Goal: Navigation & Orientation: Find specific page/section

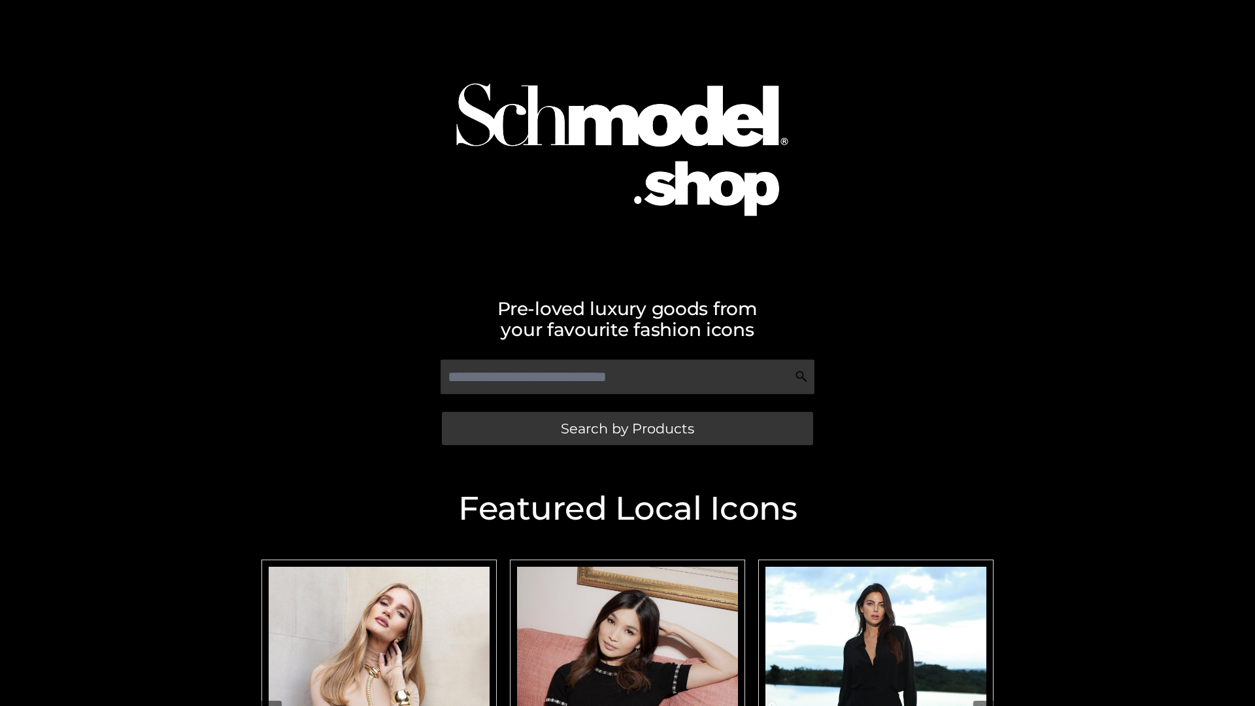
click at [627, 428] on span "Search by Products" at bounding box center [627, 429] width 133 height 14
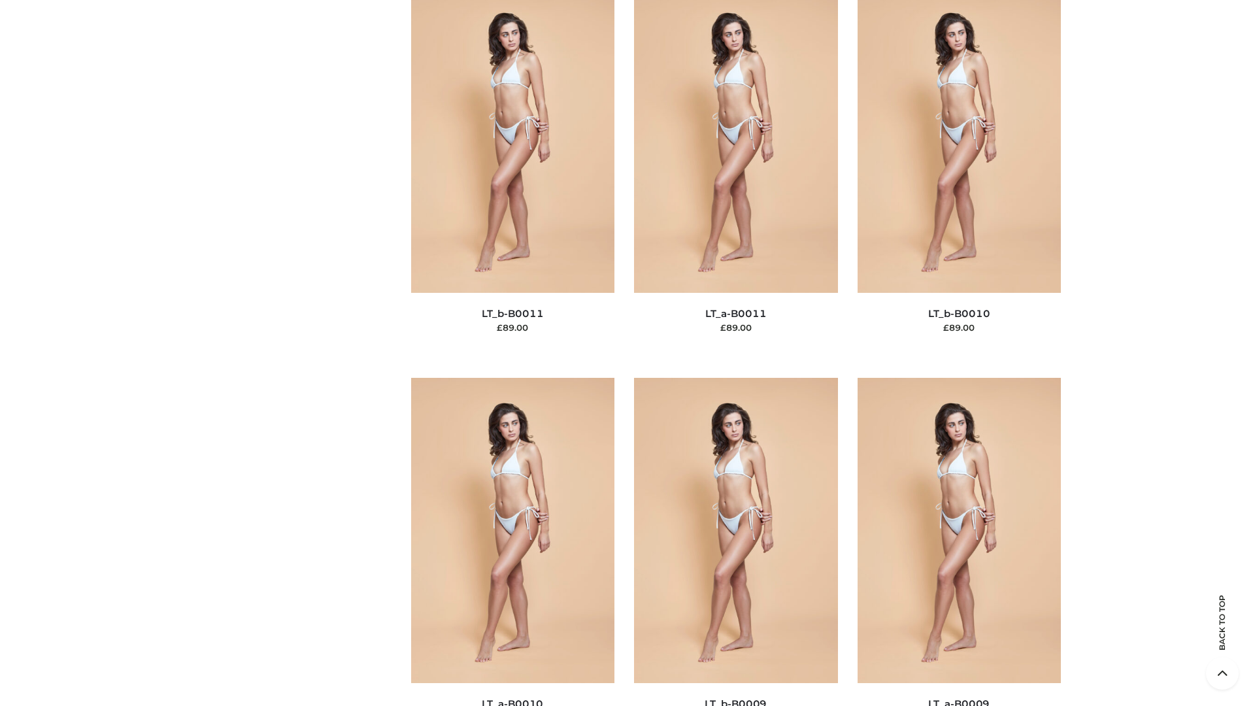
scroll to position [5871, 0]
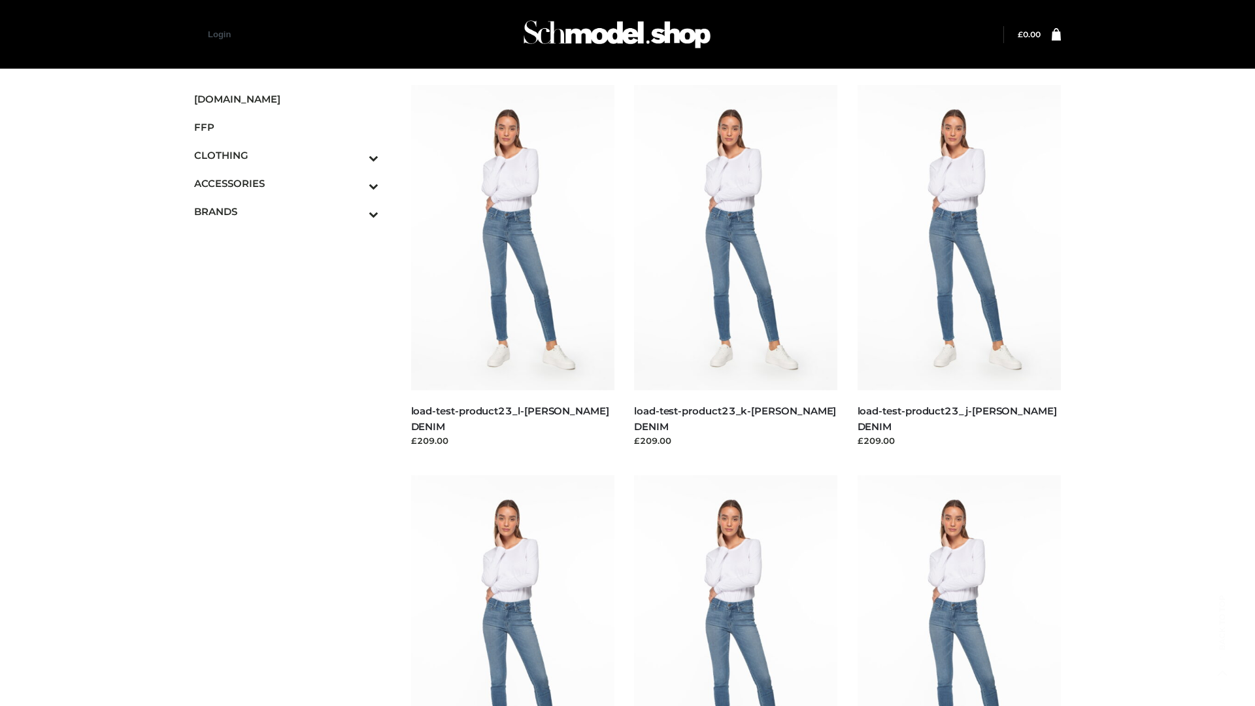
scroll to position [1147, 0]
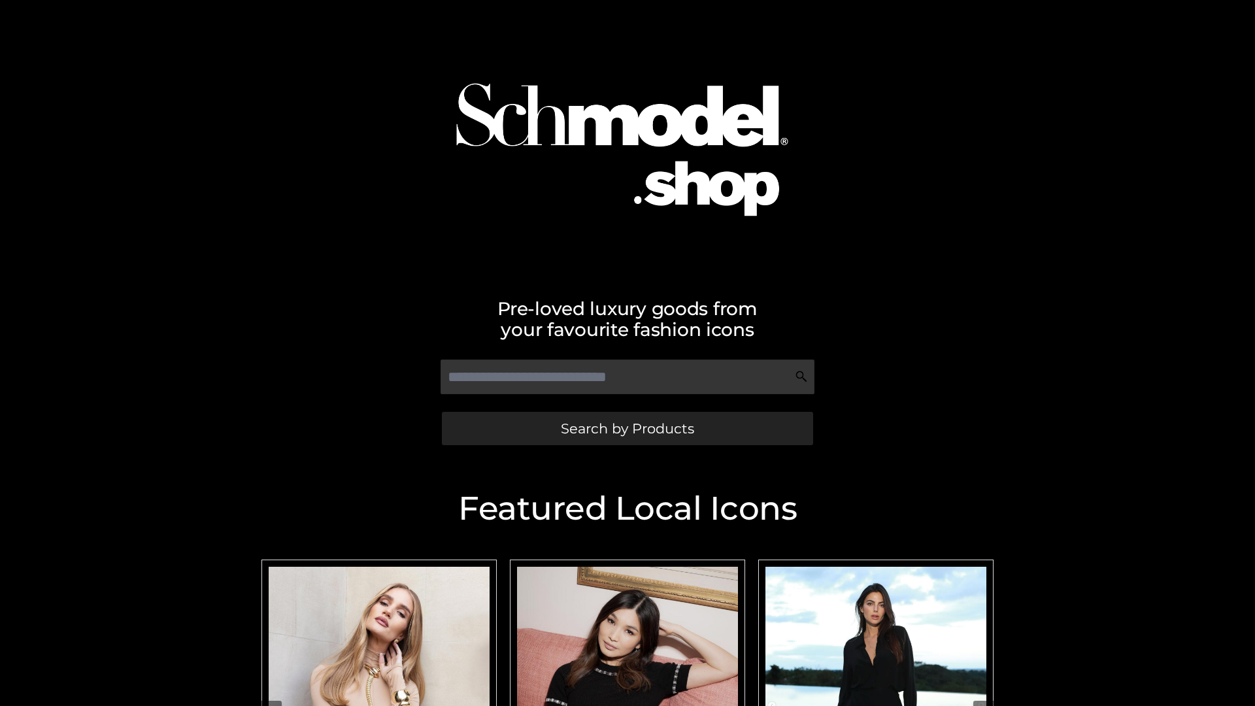
click at [627, 428] on span "Search by Products" at bounding box center [627, 429] width 133 height 14
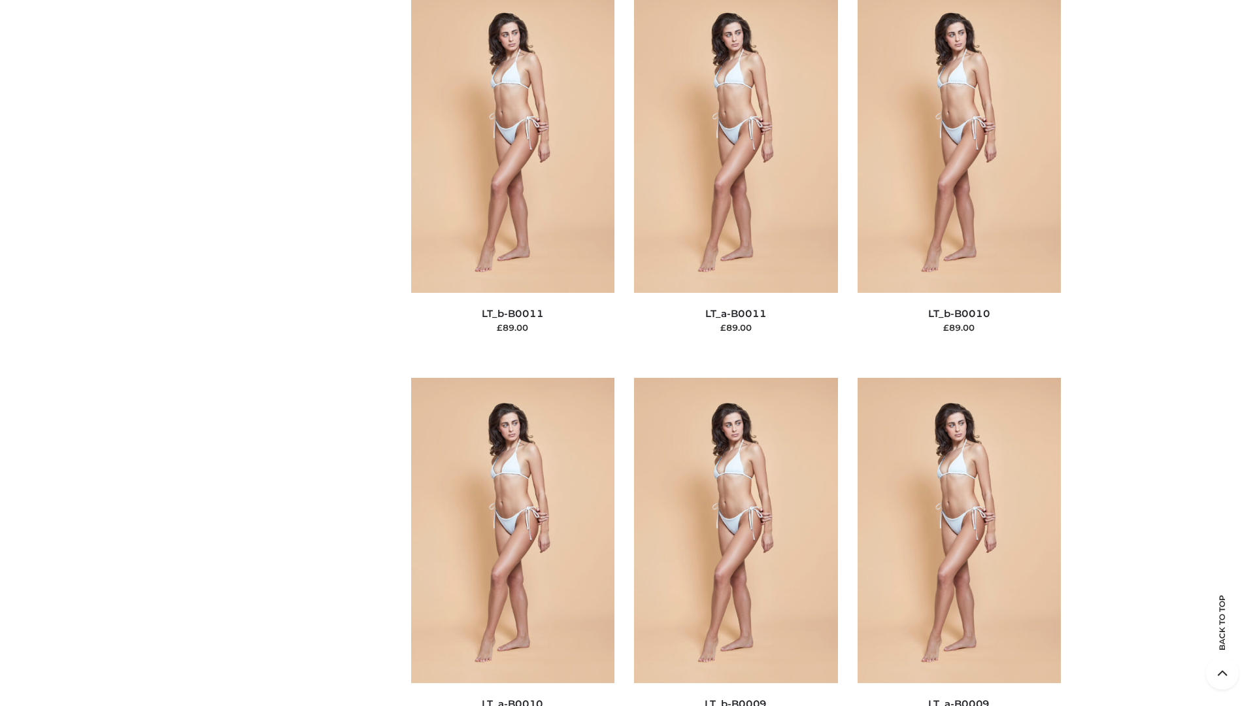
scroll to position [5871, 0]
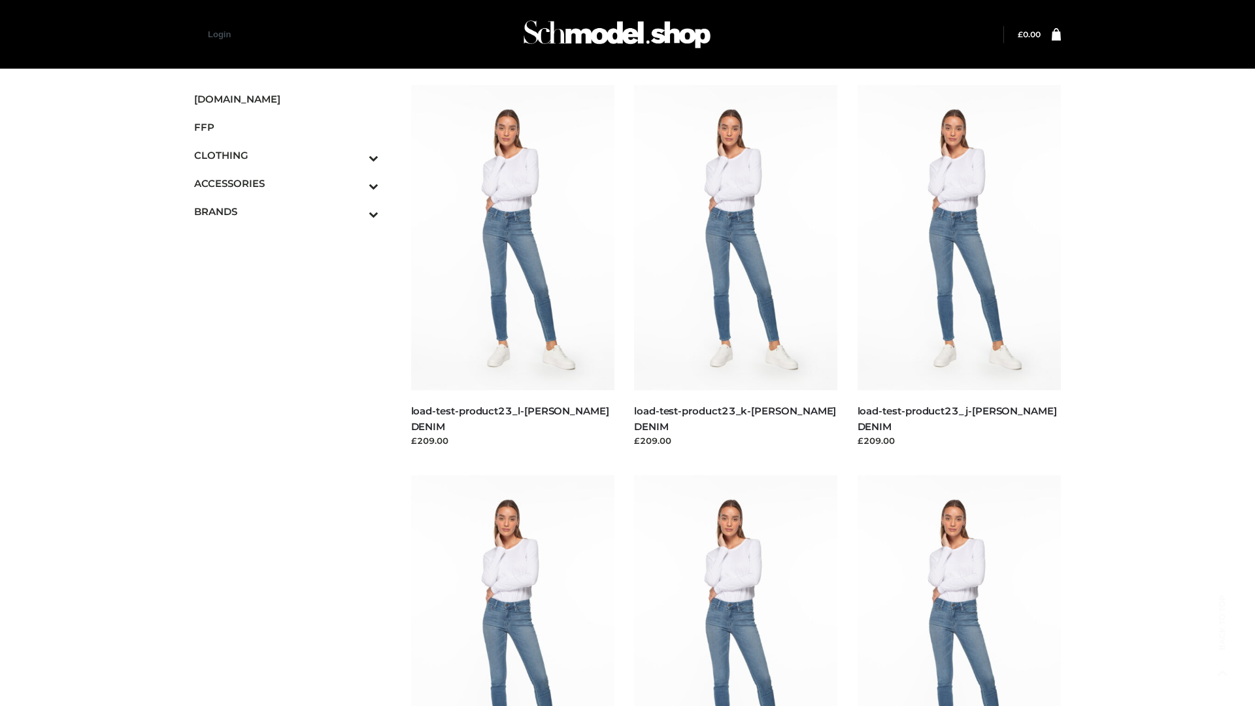
scroll to position [1147, 0]
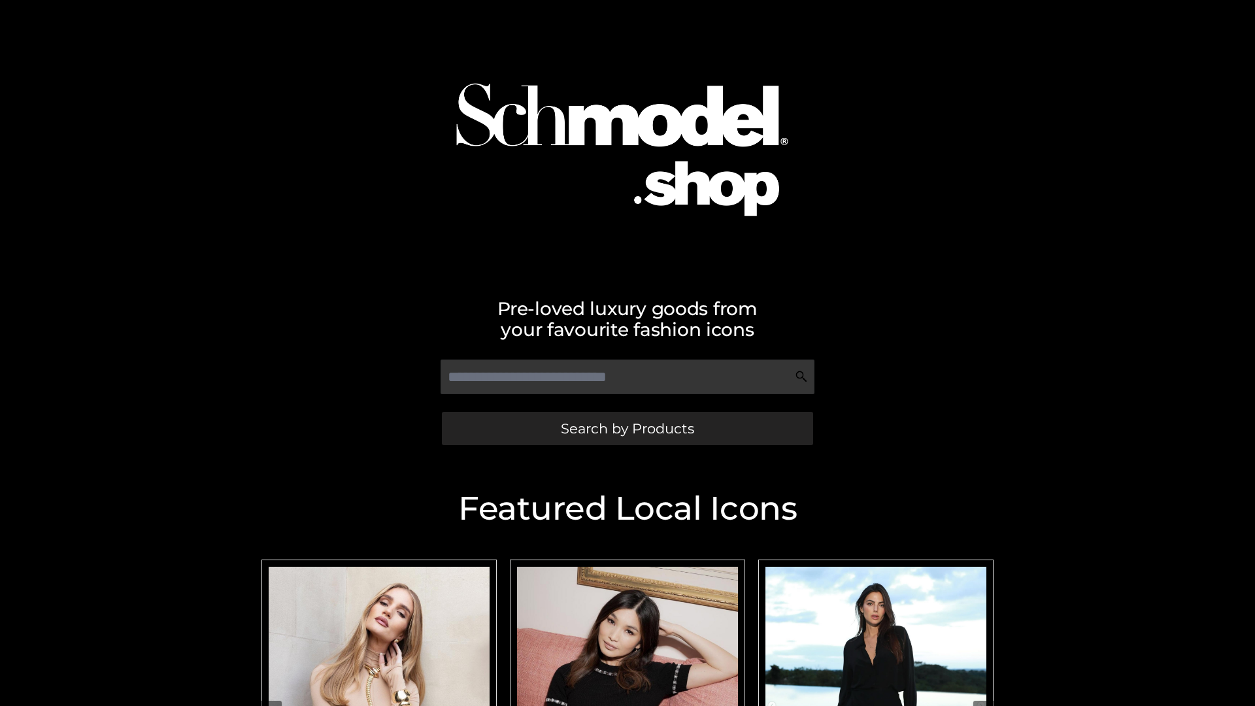
click at [627, 428] on span "Search by Products" at bounding box center [627, 429] width 133 height 14
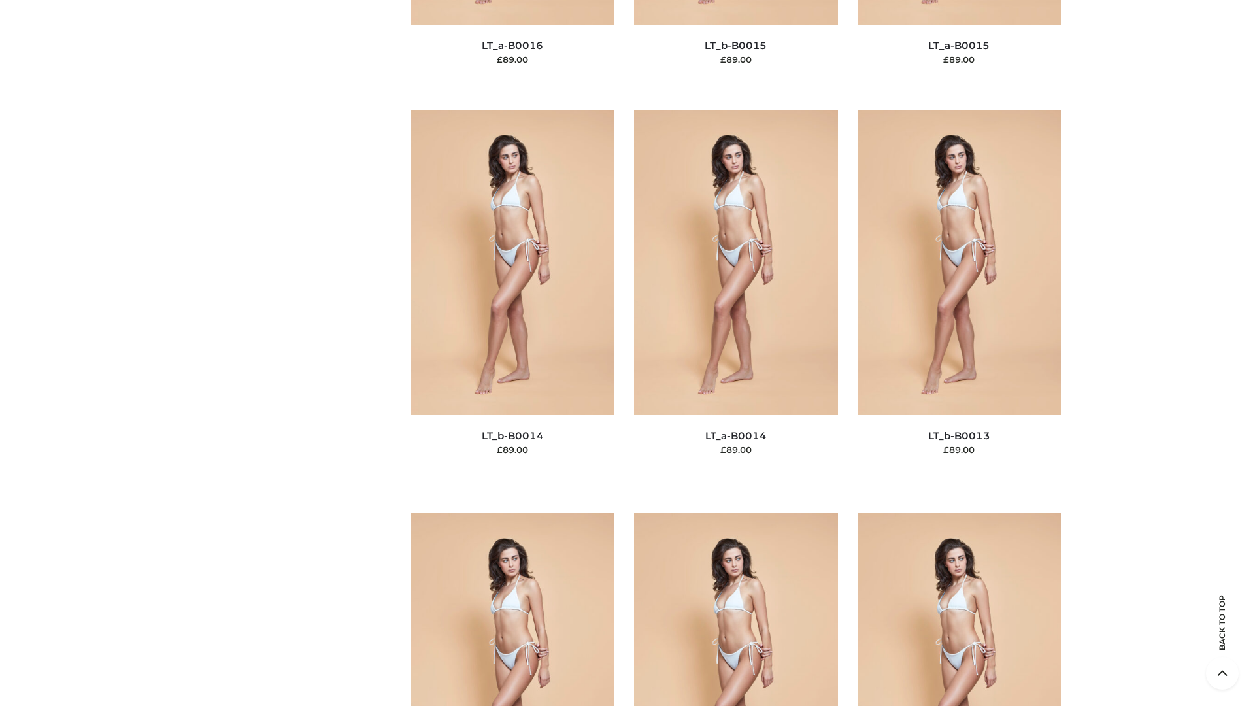
scroll to position [4649, 0]
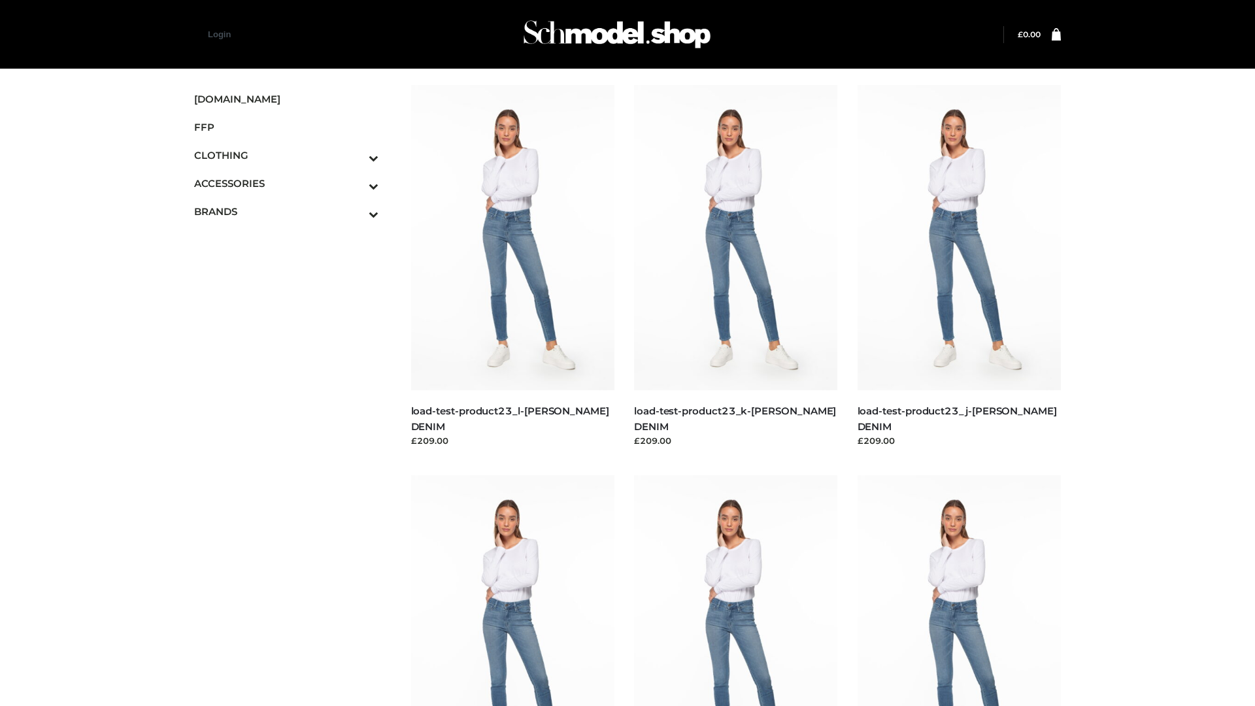
scroll to position [1147, 0]
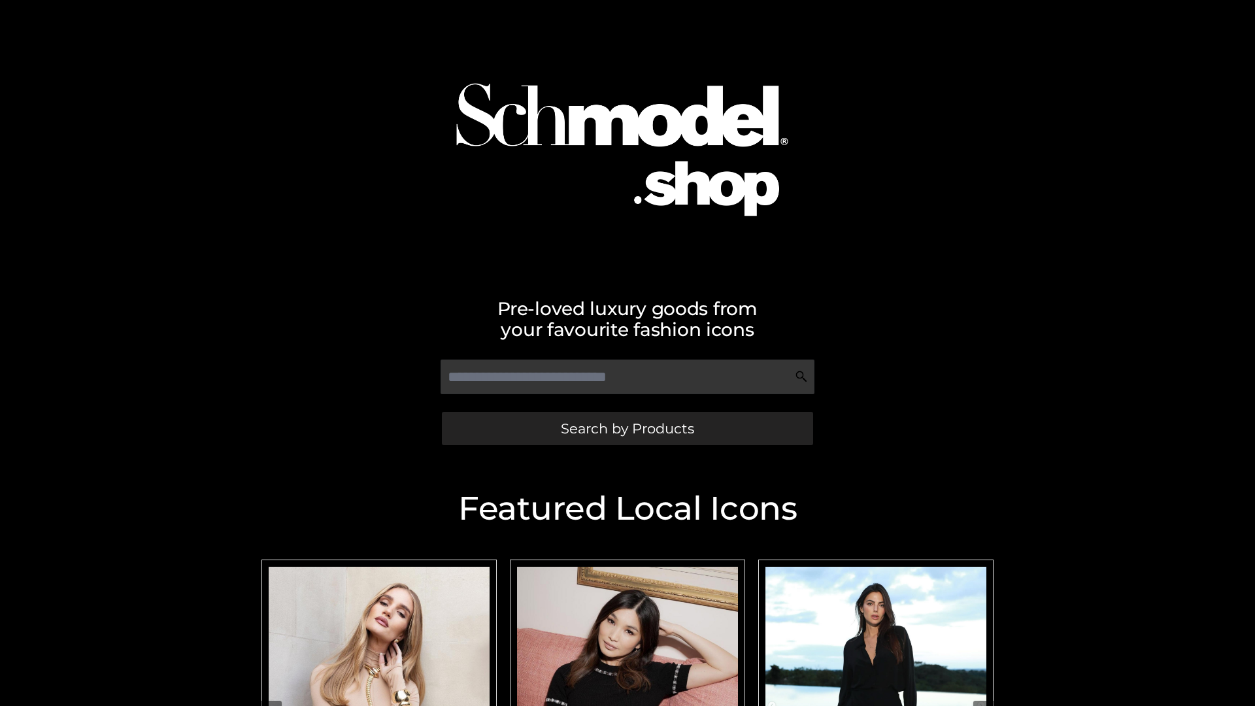
click at [627, 428] on span "Search by Products" at bounding box center [627, 429] width 133 height 14
